Goal: Task Accomplishment & Management: Use online tool/utility

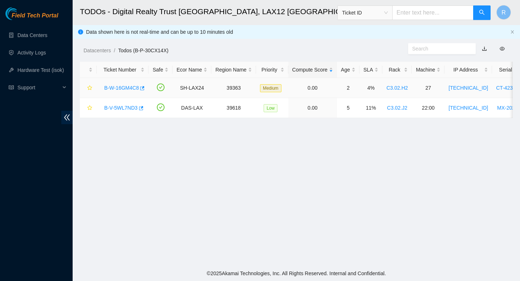
scroll to position [137, 0]
click at [127, 86] on link "B-W-16GM4C8" at bounding box center [121, 88] width 34 height 6
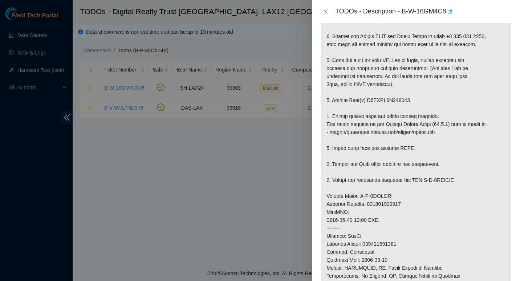
scroll to position [126, 0]
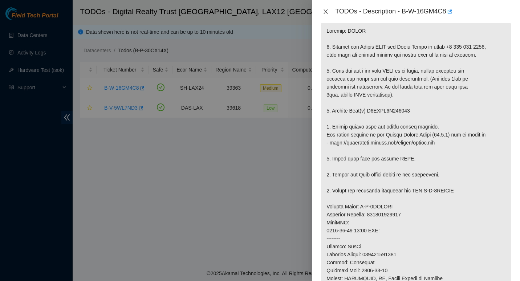
click at [325, 12] on icon "close" at bounding box center [326, 11] width 4 height 4
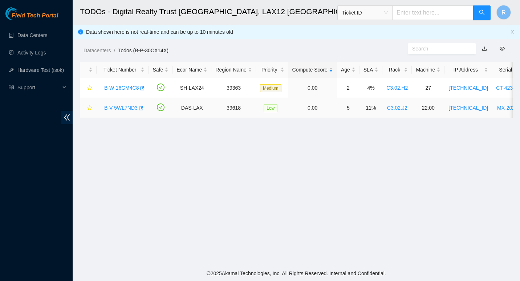
scroll to position [137, 0]
click at [121, 105] on link "B-V-5WL7ND3" at bounding box center [120, 108] width 33 height 6
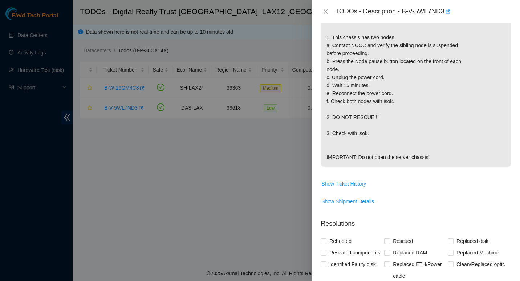
scroll to position [0, 0]
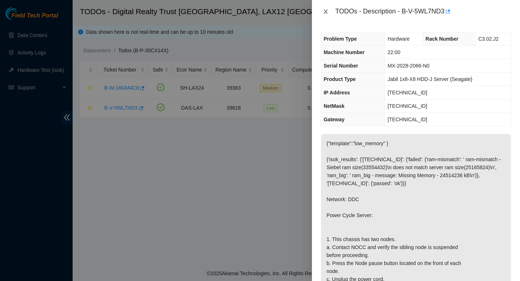
click at [324, 9] on icon "close" at bounding box center [326, 12] width 6 height 6
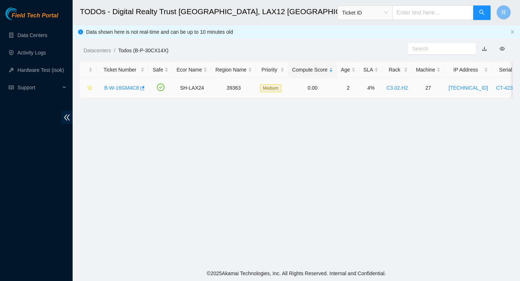
click at [134, 86] on link "B-W-16GM4C8" at bounding box center [121, 88] width 34 height 6
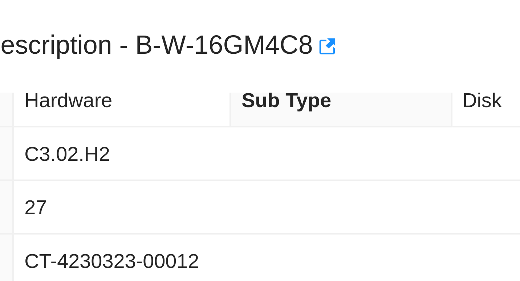
scroll to position [13, 0]
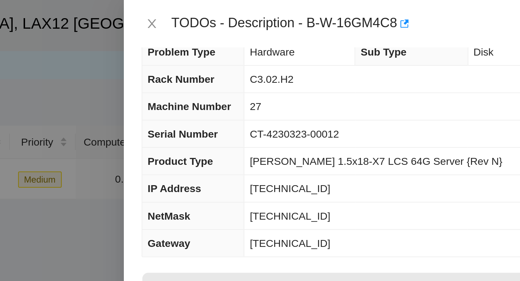
click at [489, 65] on td "CT-4230323-00012" at bounding box center [441, 65] width 140 height 13
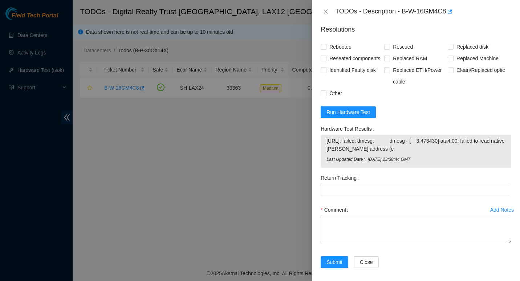
scroll to position [565, 0]
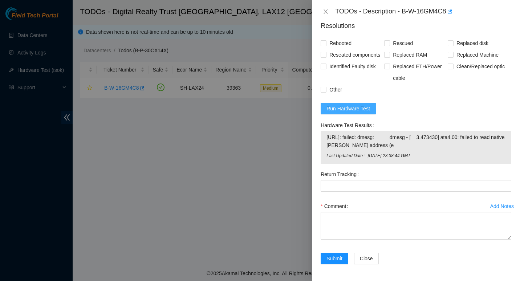
click at [359, 111] on span "Run Hardware Test" at bounding box center [348, 109] width 44 height 8
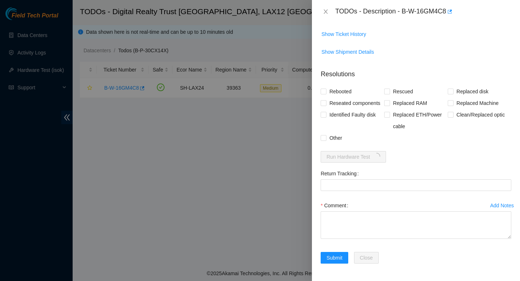
scroll to position [517, 0]
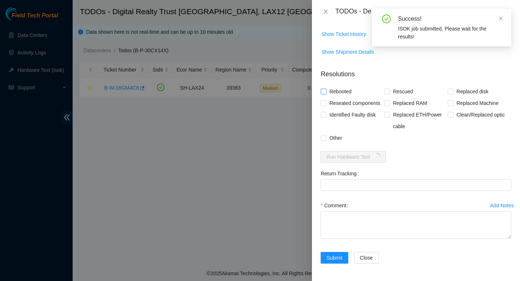
click at [324, 90] on input "Rebooted" at bounding box center [323, 91] width 5 height 5
checkbox input "true"
click at [385, 91] on input "Rescued" at bounding box center [386, 91] width 5 height 5
checkbox input "true"
click at [454, 90] on span "Replaced disk" at bounding box center [473, 92] width 38 height 12
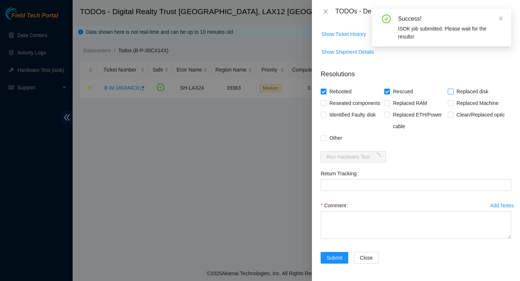
click at [452, 90] on input "Replaced disk" at bounding box center [450, 91] width 5 height 5
checkbox input "true"
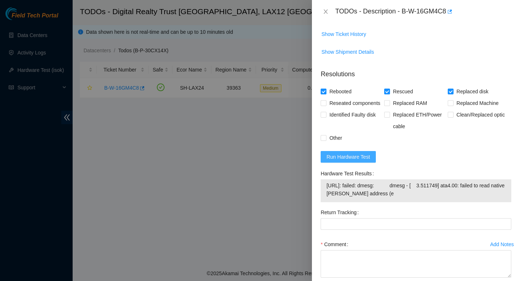
click at [361, 155] on span "Run Hardware Test" at bounding box center [348, 157] width 44 height 8
drag, startPoint x: 403, startPoint y: 11, endPoint x: 446, endPoint y: 11, distance: 42.1
click at [446, 11] on div "TODOs - Description - B-W-16GM4C8" at bounding box center [423, 12] width 176 height 12
copy div "B-W-16GM4C8"
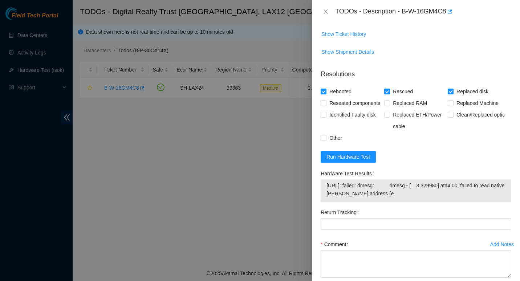
click at [407, 187] on span "[URL]: failed: dmesg: dmesg - [ 3.329980] ata4.00: failed to read native [PERSO…" at bounding box center [415, 190] width 179 height 16
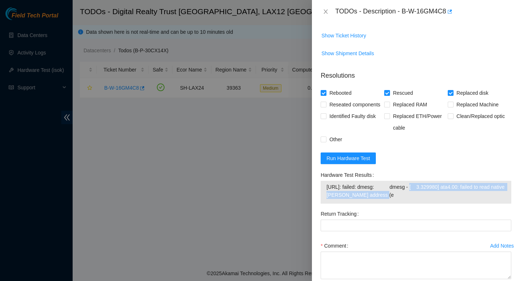
drag, startPoint x: 407, startPoint y: 188, endPoint x: 407, endPoint y: 195, distance: 6.9
click at [407, 195] on span "[URL]: failed: dmesg: dmesg - [ 3.329980] ata4.00: failed to read native [PERSO…" at bounding box center [415, 191] width 179 height 16
copy span "dmesg - [ 3.329980] ata4.00: failed to read native [PERSON_NAME] address (e"
click at [12, 199] on div at bounding box center [260, 140] width 520 height 281
